Goal: Task Accomplishment & Management: Complete application form

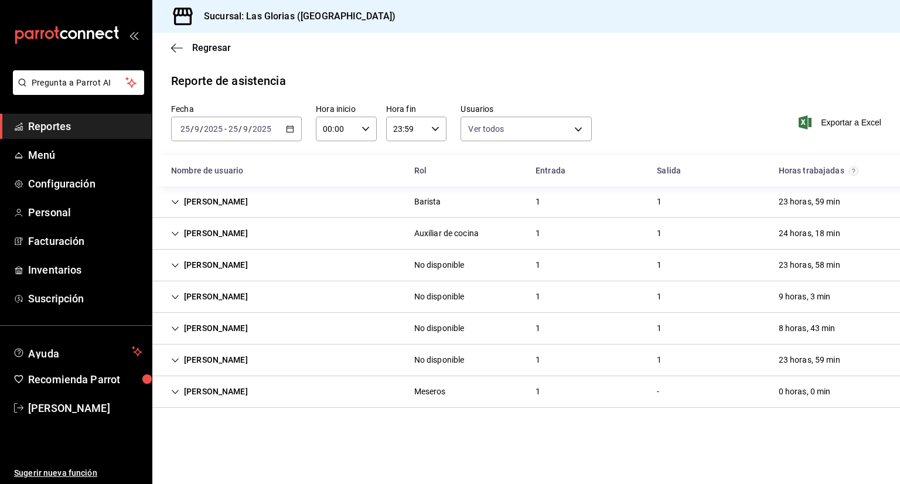
click at [207, 57] on div "Regresar" at bounding box center [525, 48] width 747 height 30
click at [93, 207] on span "Personal" at bounding box center [85, 212] width 114 height 16
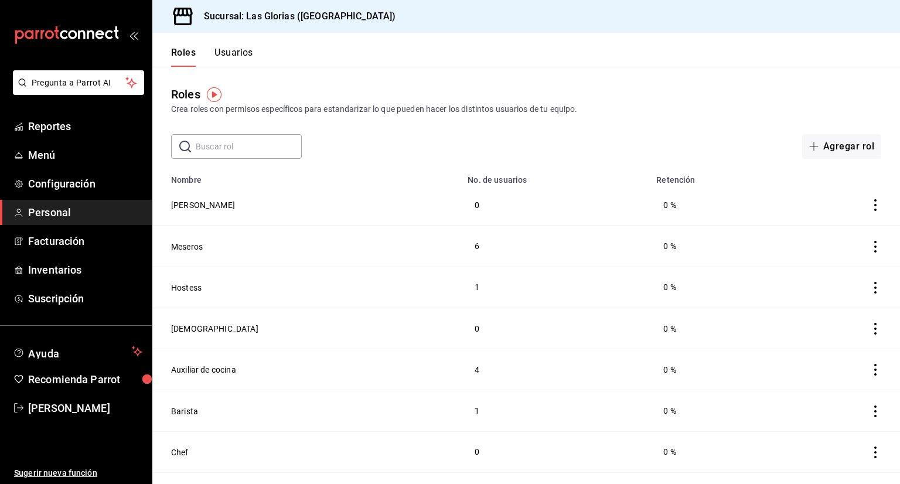
click at [232, 60] on button "Usuarios" at bounding box center [233, 57] width 39 height 20
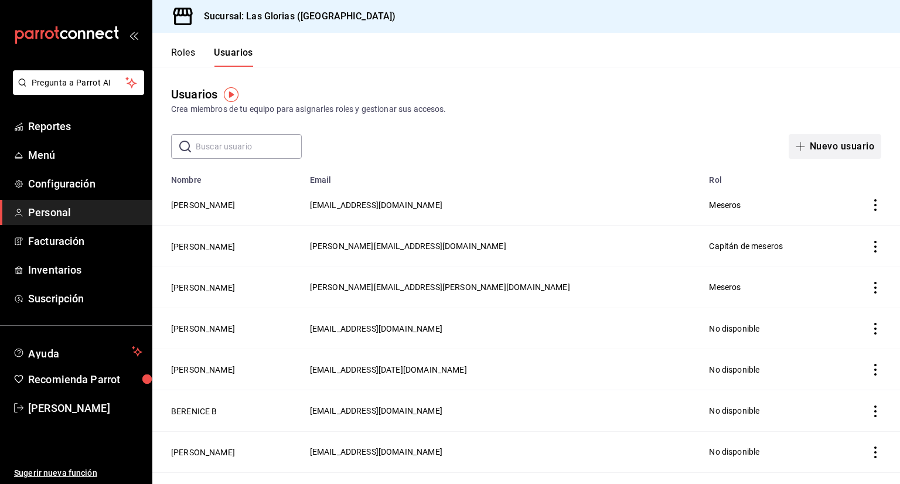
click at [804, 145] on button "Nuevo usuario" at bounding box center [834, 146] width 93 height 25
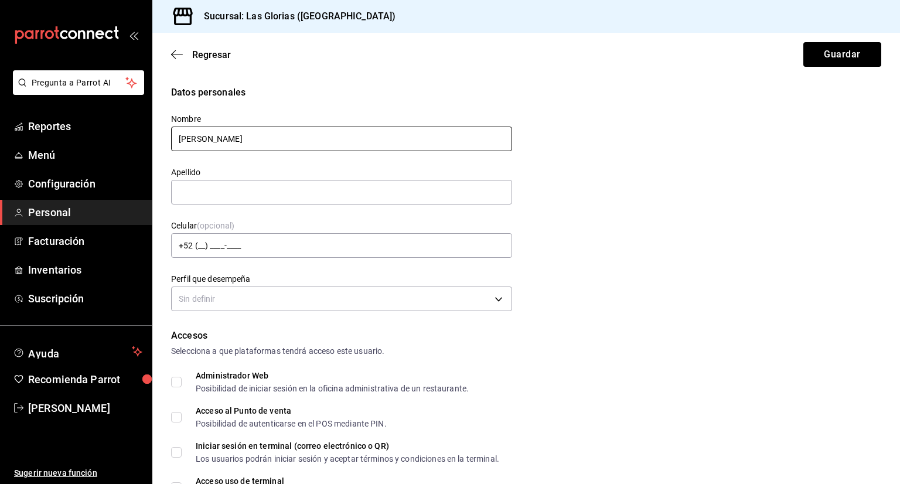
type input "[PERSON_NAME]"
click at [292, 189] on input "text" at bounding box center [341, 192] width 341 height 25
type input "D"
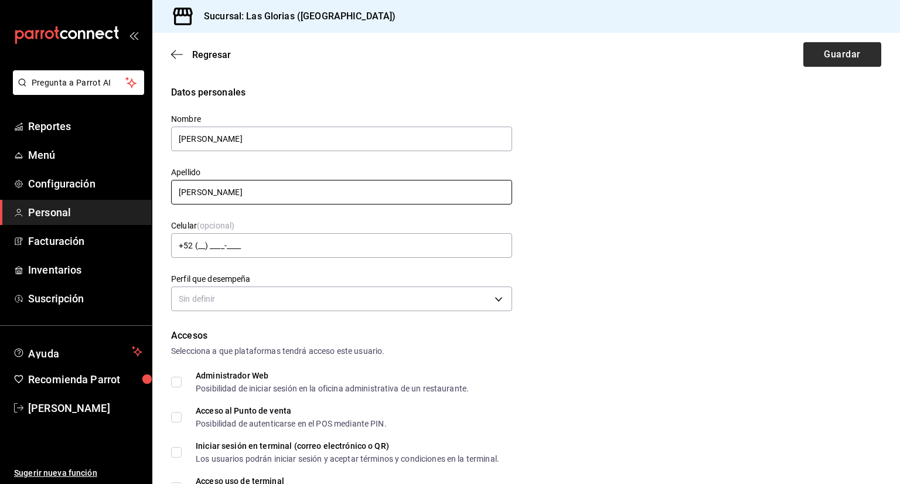
type input "[PERSON_NAME]"
click at [842, 54] on button "Guardar" at bounding box center [842, 54] width 78 height 25
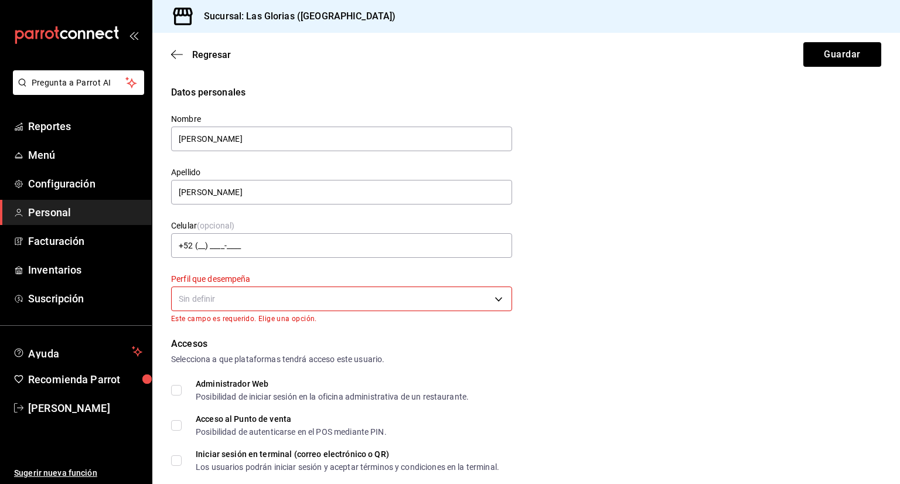
click at [479, 303] on body "Pregunta a Parrot AI Reportes Menú Configuración Personal Facturación Inventari…" at bounding box center [450, 242] width 900 height 484
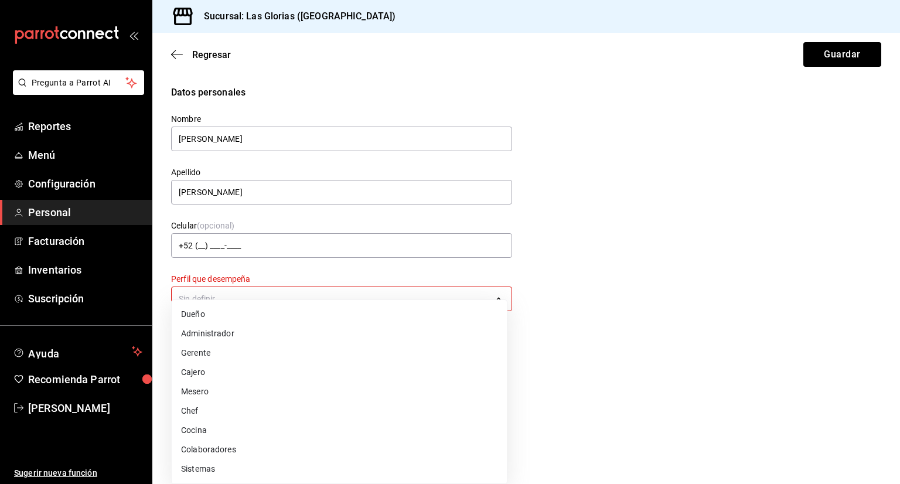
click at [227, 433] on li "Cocina" at bounding box center [339, 430] width 335 height 19
type input "KITCHEN"
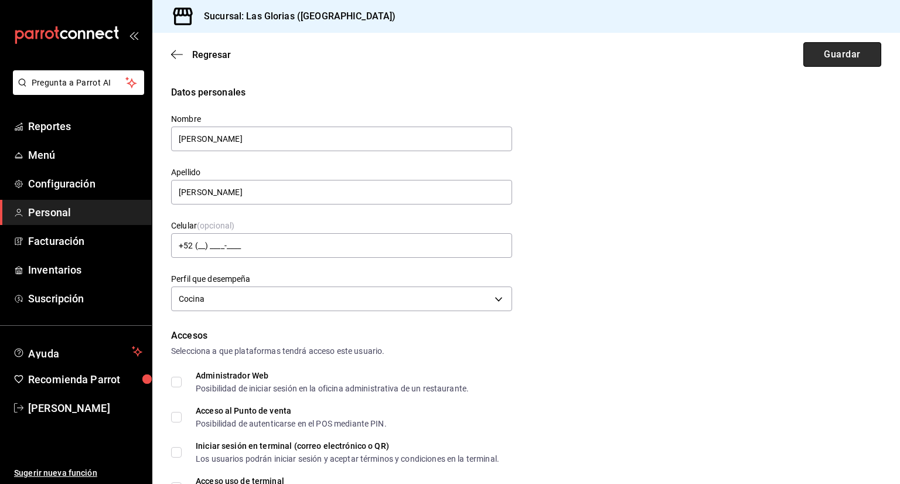
click at [848, 54] on button "Guardar" at bounding box center [842, 54] width 78 height 25
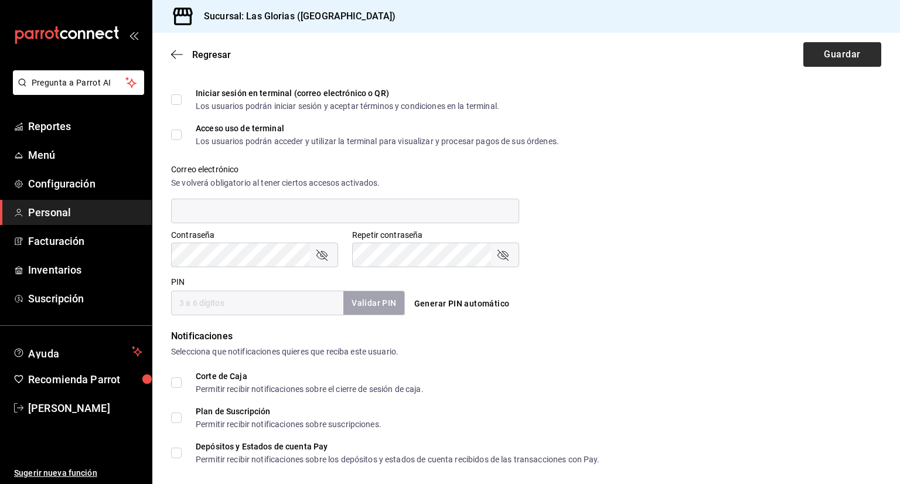
scroll to position [452, 0]
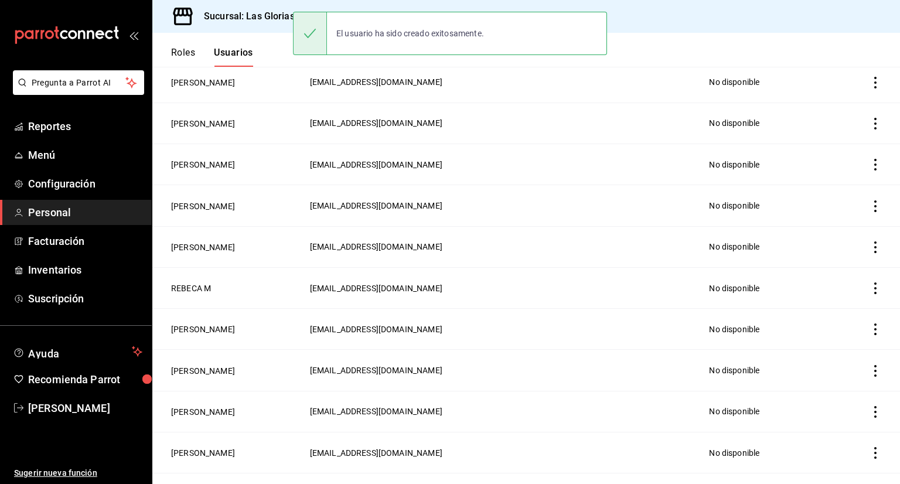
scroll to position [494, 0]
